Goal: Transaction & Acquisition: Purchase product/service

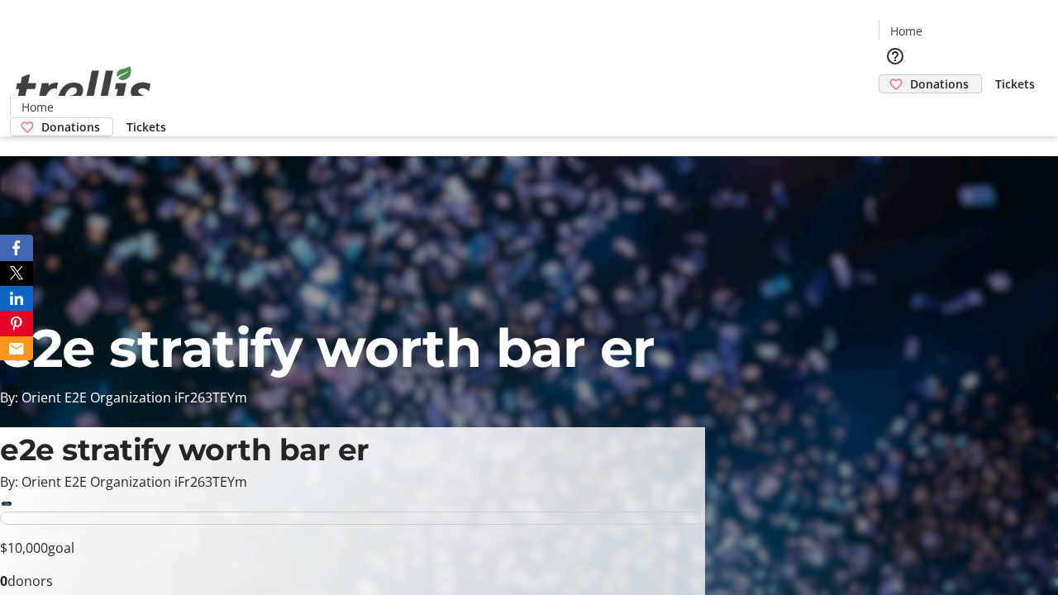
click at [910, 75] on span "Donations" at bounding box center [939, 83] width 59 height 17
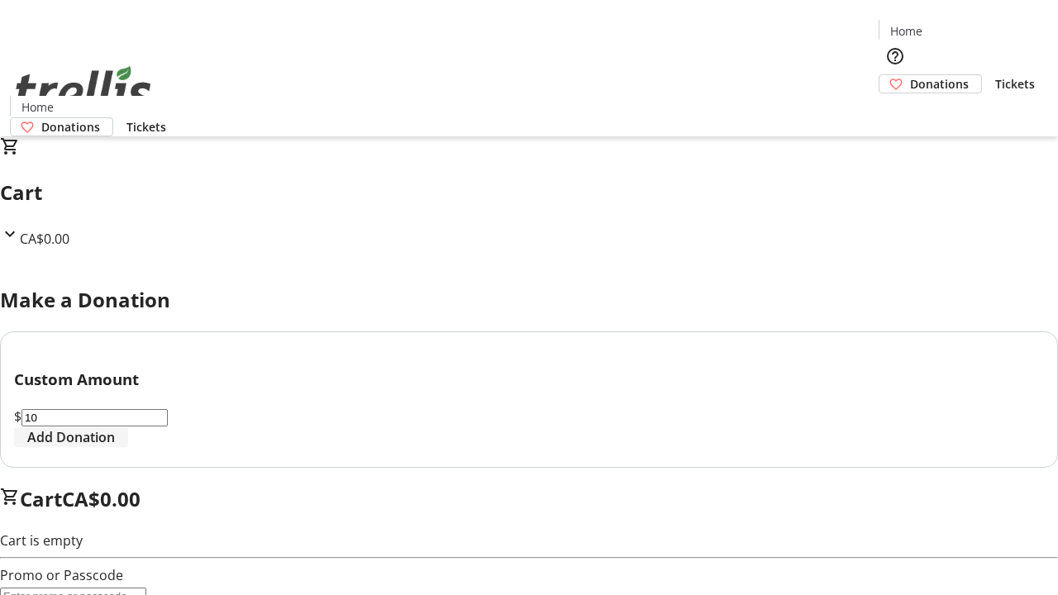
click at [115, 447] on span "Add Donation" at bounding box center [71, 437] width 88 height 20
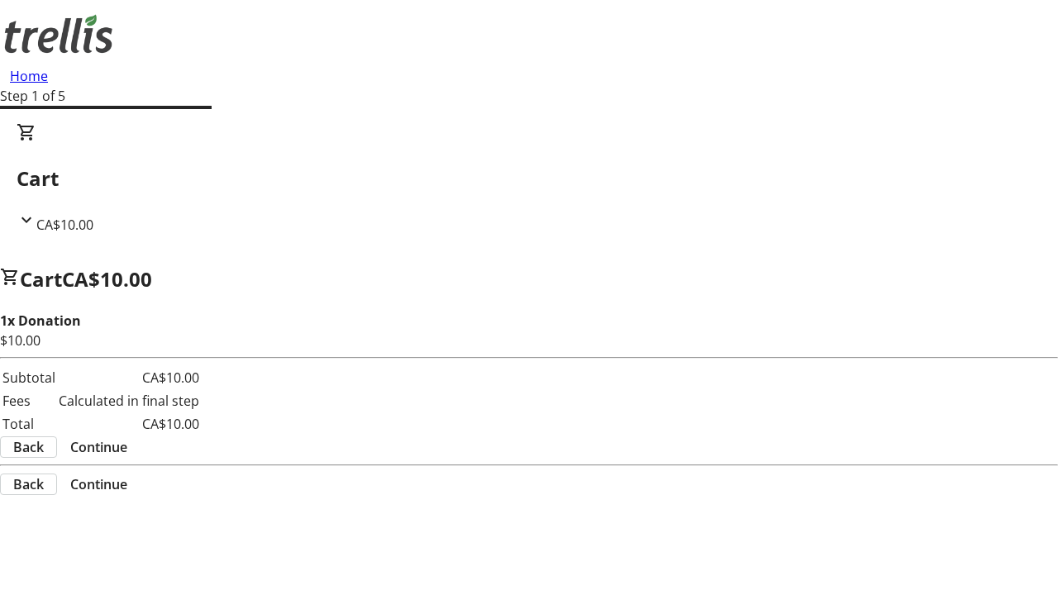
select select "CA"
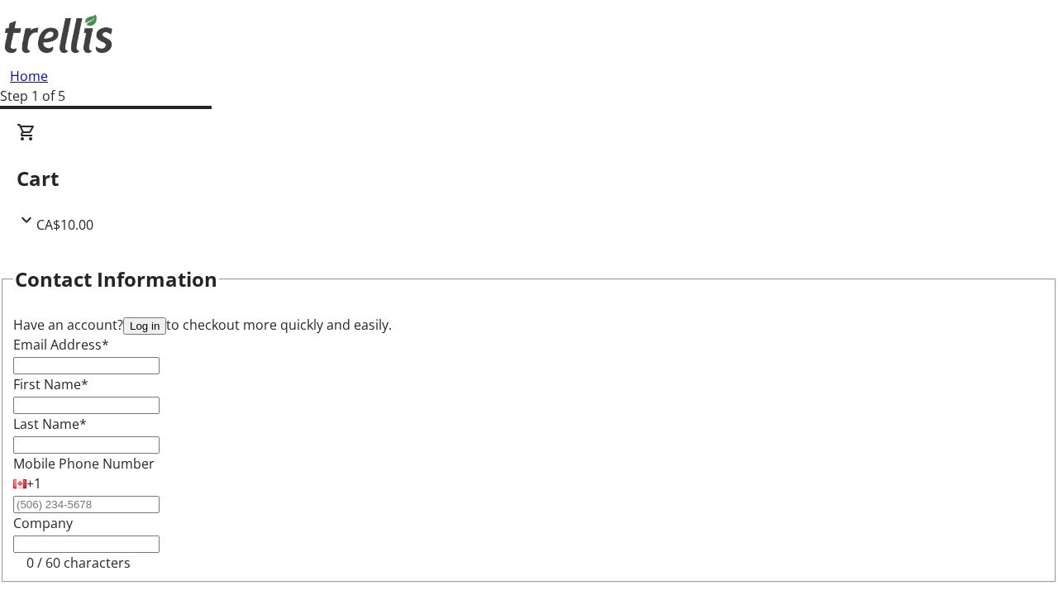
click at [166, 317] on button "Log in" at bounding box center [144, 325] width 43 height 17
